Goal: Find specific page/section: Find specific page/section

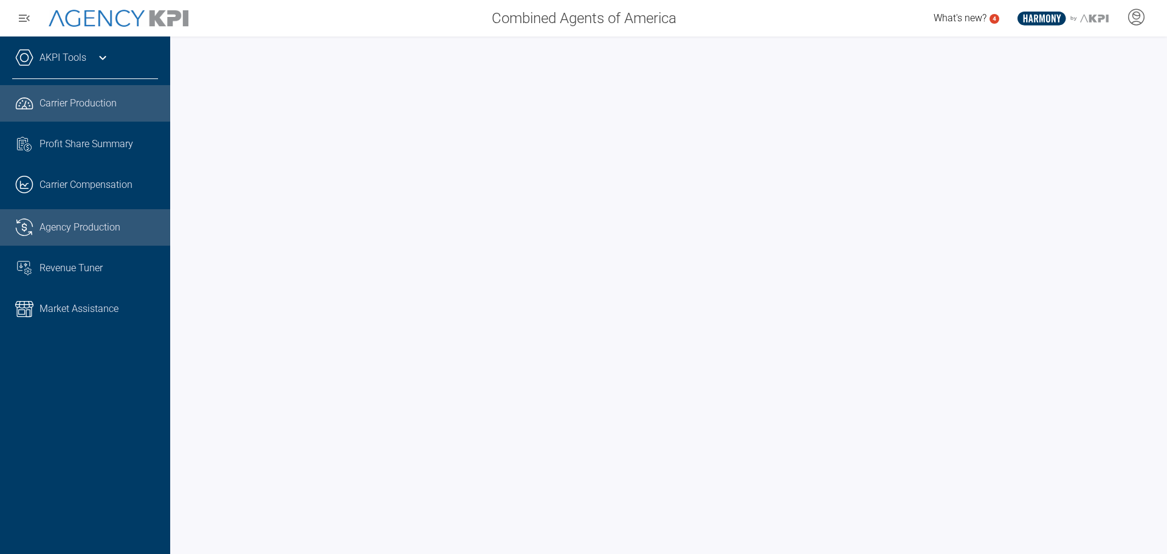
click at [52, 227] on span "Agency Production" at bounding box center [80, 227] width 81 height 15
click at [82, 63] on link "AKPI Tools" at bounding box center [63, 57] width 47 height 15
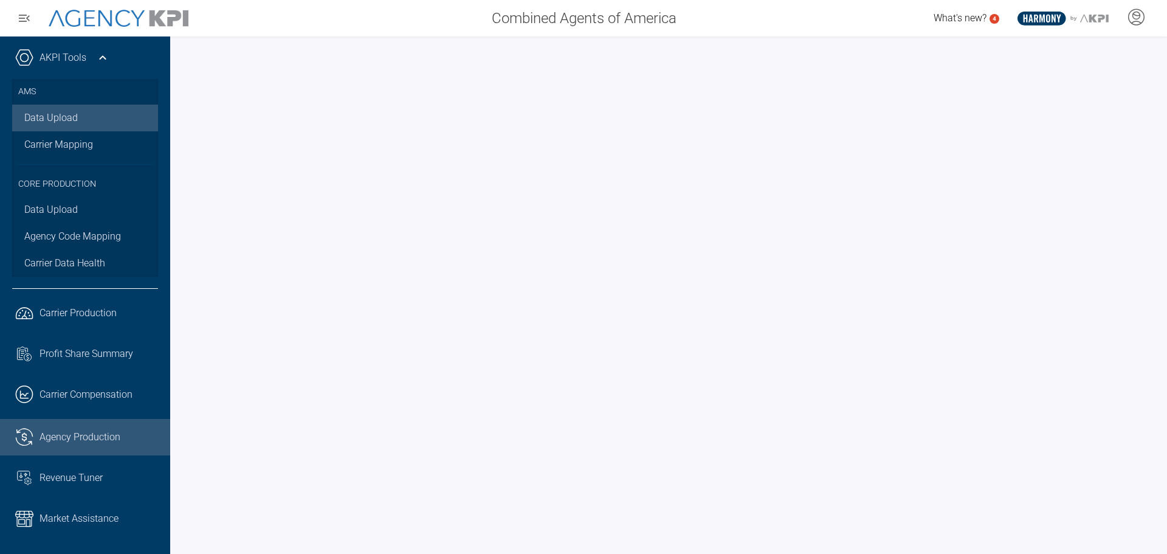
click at [43, 111] on link "Data Upload" at bounding box center [85, 118] width 146 height 27
click at [117, 22] on img at bounding box center [119, 19] width 140 height 18
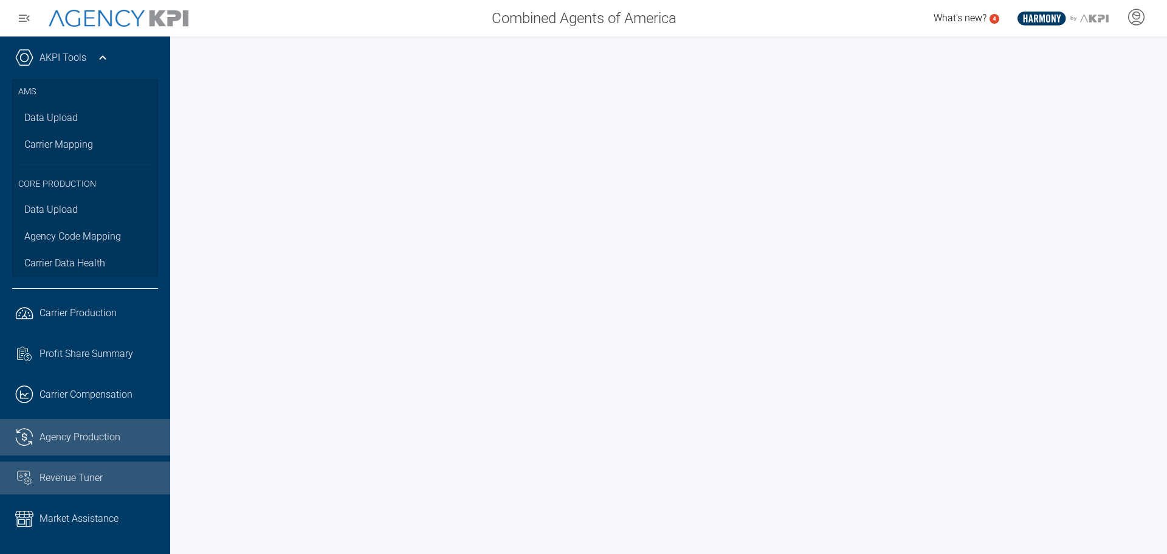
scroll to position [1, 0]
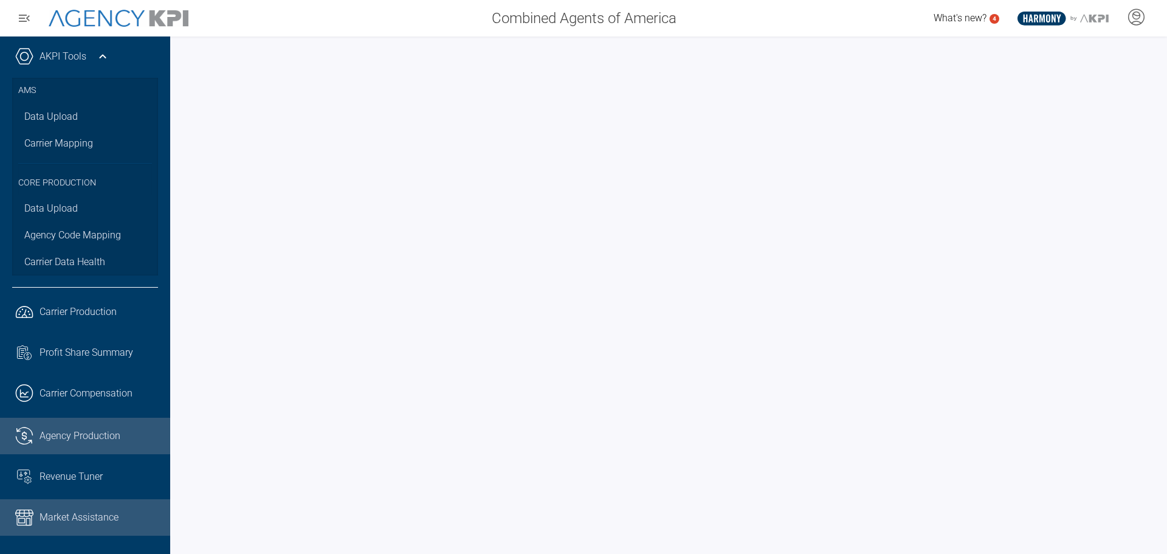
click at [50, 521] on span "Market Assistance" at bounding box center [79, 517] width 79 height 15
